Goal: Information Seeking & Learning: Learn about a topic

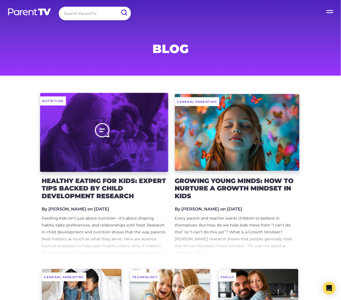
click at [146, 149] on div at bounding box center [104, 132] width 128 height 79
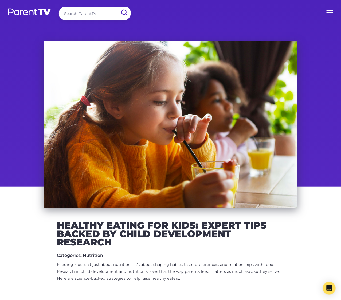
click at [122, 233] on h2 "Healthy Eating for Kids: Expert Tips Backed by Child Development Research" at bounding box center [170, 233] width 227 height 25
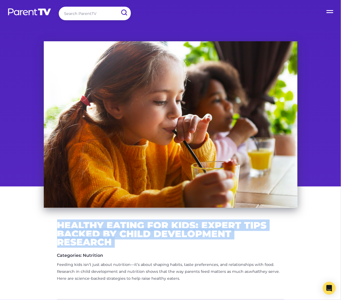
click at [122, 233] on h2 "Healthy Eating for Kids: Expert Tips Backed by Child Development Research" at bounding box center [170, 233] width 227 height 25
copy div "Healthy Eating for Kids: Expert Tips Backed by Child Development Research"
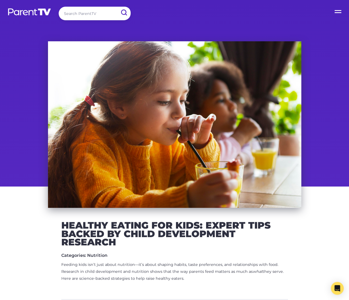
click at [335, 11] on label "Open Menu" at bounding box center [338, 10] width 21 height 21
click at [0, 0] on input "Open Menu" at bounding box center [0, 0] width 0 height 0
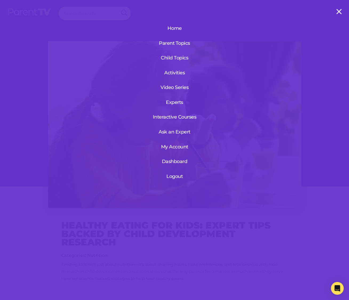
click at [340, 10] on label "Open Menu" at bounding box center [338, 10] width 21 height 21
click at [0, 0] on input "Open Menu" at bounding box center [0, 0] width 0 height 0
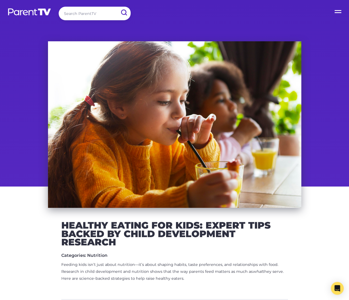
click at [80, 13] on div "Search ParentTV Open Menu Home Parent Topics Child Topics Activities Video Seri…" at bounding box center [174, 14] width 349 height 29
click at [83, 13] on input "search" at bounding box center [95, 14] width 72 height 14
type input "eating"
click at [117, 7] on input "submit" at bounding box center [124, 13] width 14 height 12
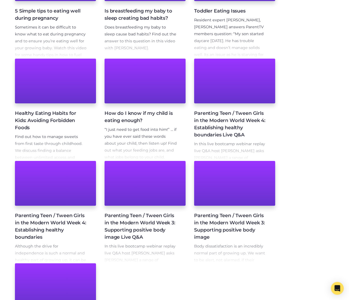
scroll to position [110, 0]
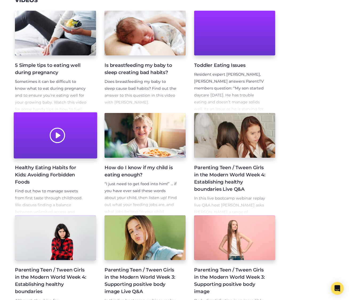
click at [79, 145] on div at bounding box center [56, 136] width 84 height 46
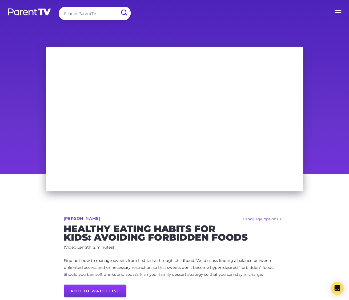
click at [108, 269] on p "Find out how to manage sweets from first taste through childhood. We discuss fi…" at bounding box center [175, 268] width 222 height 21
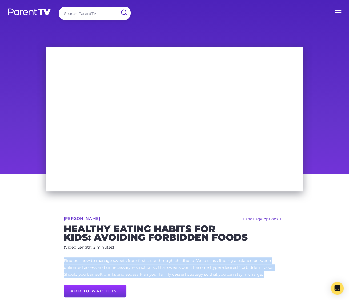
click at [108, 269] on p "Find out how to manage sweets from first taste through childhood. We discuss fi…" at bounding box center [175, 268] width 222 height 21
copy div "Find out how to manage sweets from first taste through childhood. We discuss fi…"
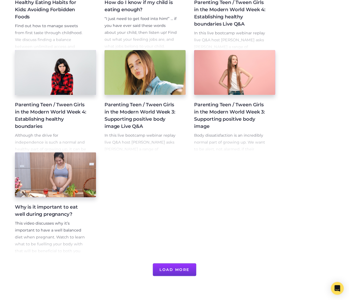
scroll to position [278, 0]
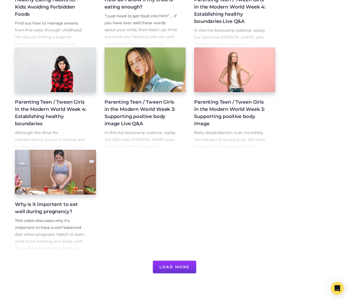
click at [186, 272] on button "Load More" at bounding box center [174, 267] width 43 height 13
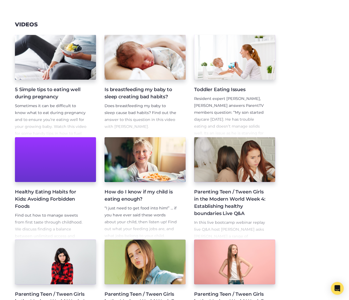
scroll to position [153, 0]
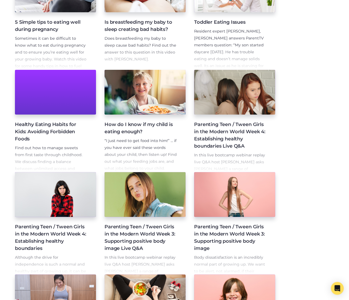
click at [173, 118] on link "How do I know if my child is eating enough? “I just need to get food into him!”…" at bounding box center [145, 121] width 81 height 102
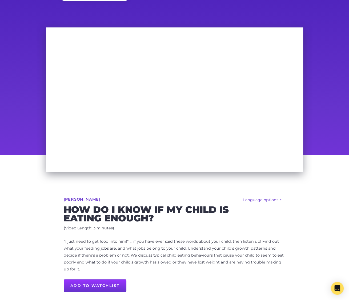
scroll to position [30, 0]
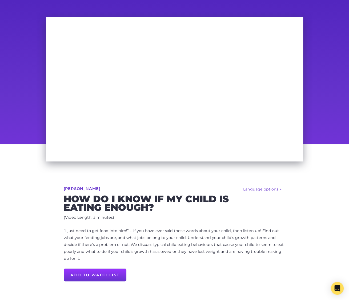
click at [154, 238] on p "“I just need to get food into him!” … if you have ever said these words about y…" at bounding box center [175, 245] width 222 height 35
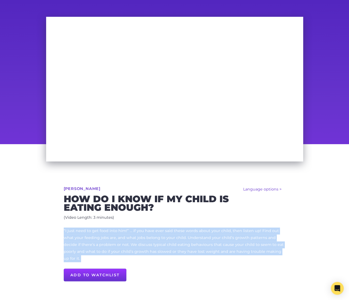
click at [154, 238] on p "“I just need to get food into him!” … if you have ever said these words about y…" at bounding box center [175, 245] width 222 height 35
copy div "“I just need to get food into him!” … if you have ever said these words about y…"
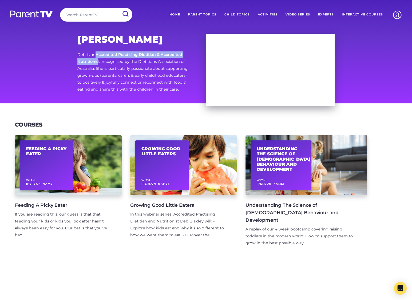
drag, startPoint x: 97, startPoint y: 54, endPoint x: 98, endPoint y: 60, distance: 6.2
click at [98, 60] on strong "Accredited Practising Dietitian & Accredited Nutritionist" at bounding box center [129, 58] width 105 height 12
click at [106, 57] on p "Deb is an Accredited Practising Dietitian & Accredited Nutritionist , recognise…" at bounding box center [133, 72] width 112 height 42
drag, startPoint x: 97, startPoint y: 54, endPoint x: 102, endPoint y: 65, distance: 12.4
click at [102, 65] on p "Deb is an Accredited Practising Dietitian & Accredited Nutritionist , recognise…" at bounding box center [133, 72] width 112 height 42
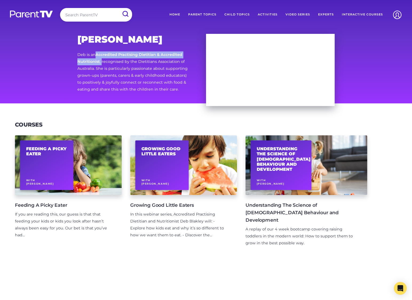
copy p "Accredited Practising Dietitian & Accredited Nutritionist ,"
